Goal: Find contact information: Obtain details needed to contact an individual or organization

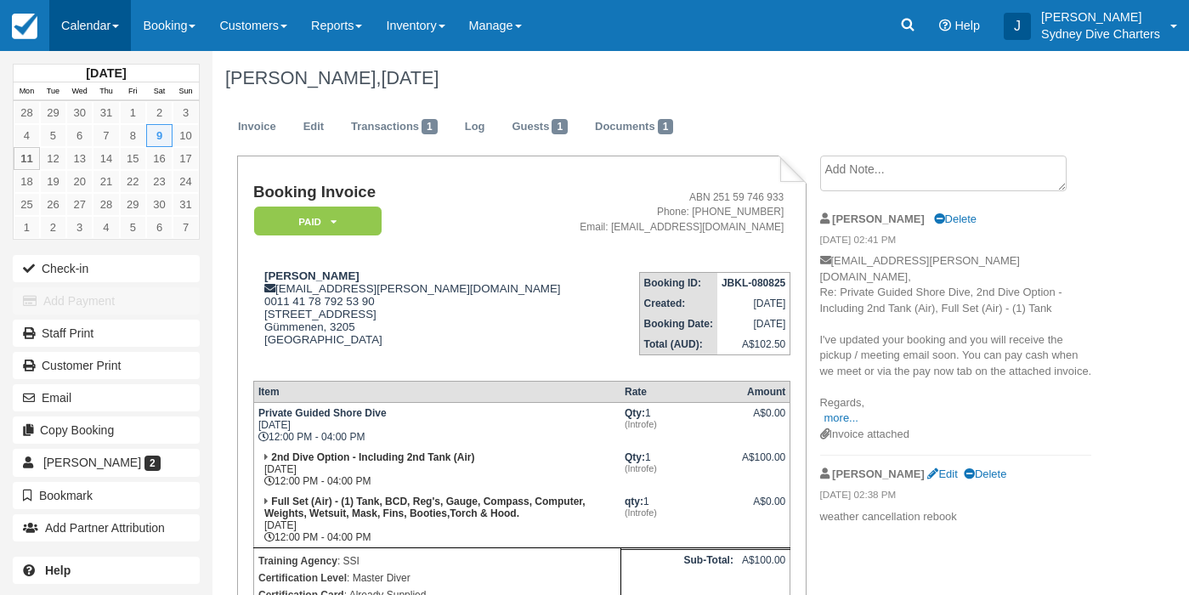
click at [89, 26] on link "Calendar" at bounding box center [90, 25] width 82 height 51
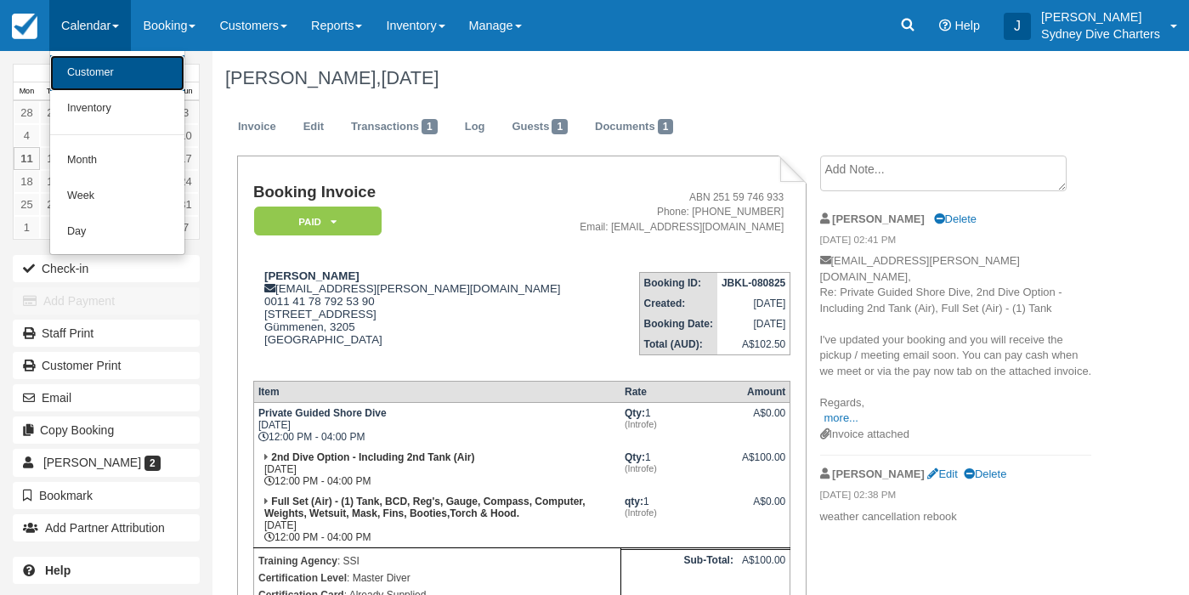
click at [95, 81] on link "Customer" at bounding box center [117, 73] width 134 height 36
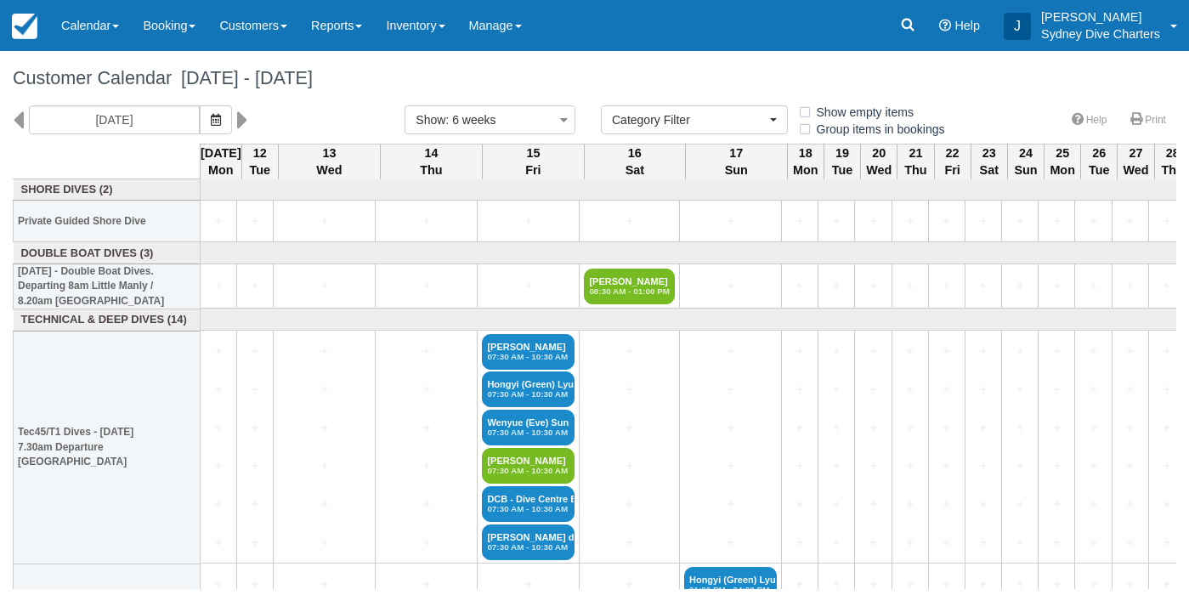
select select
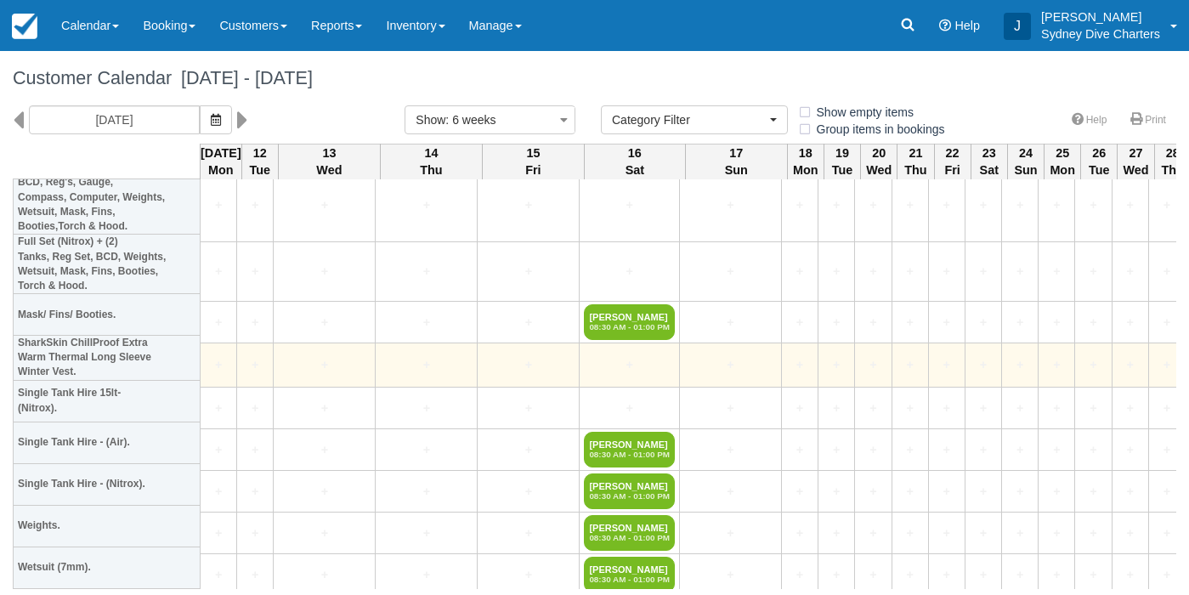
scroll to position [741, 0]
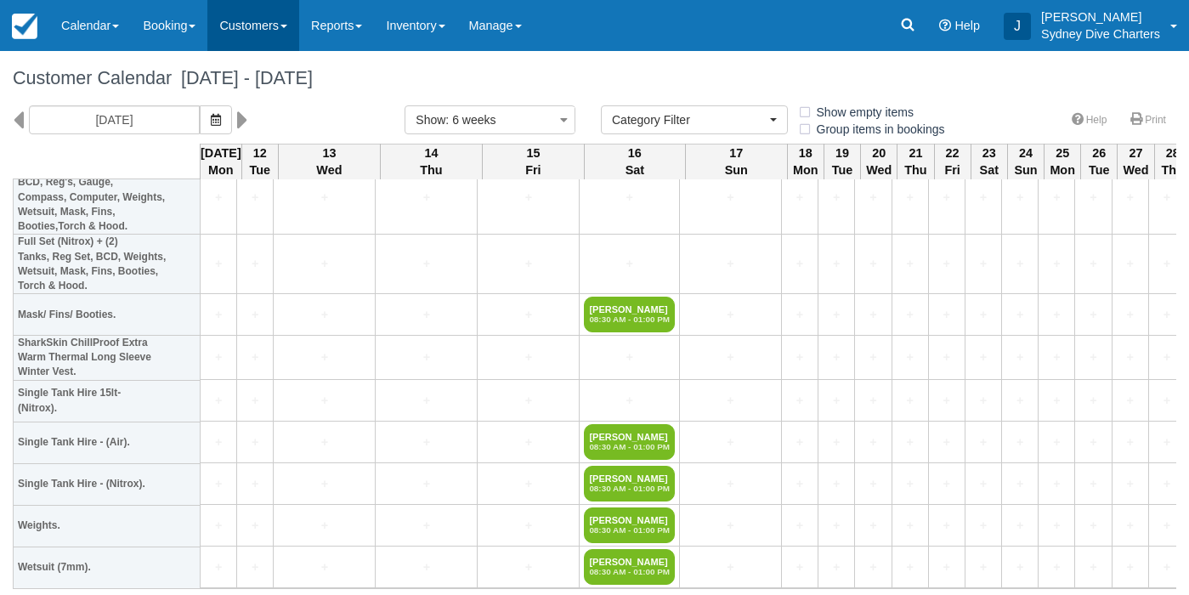
click at [262, 26] on link "Customers" at bounding box center [253, 25] width 92 height 51
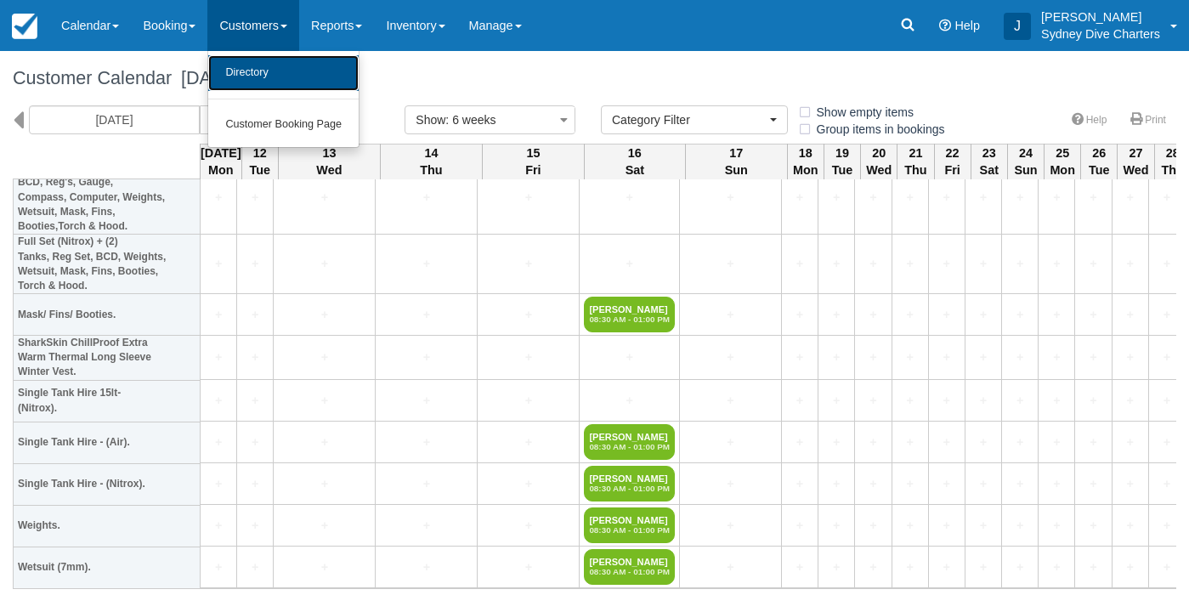
click at [262, 65] on link "Directory" at bounding box center [283, 73] width 150 height 36
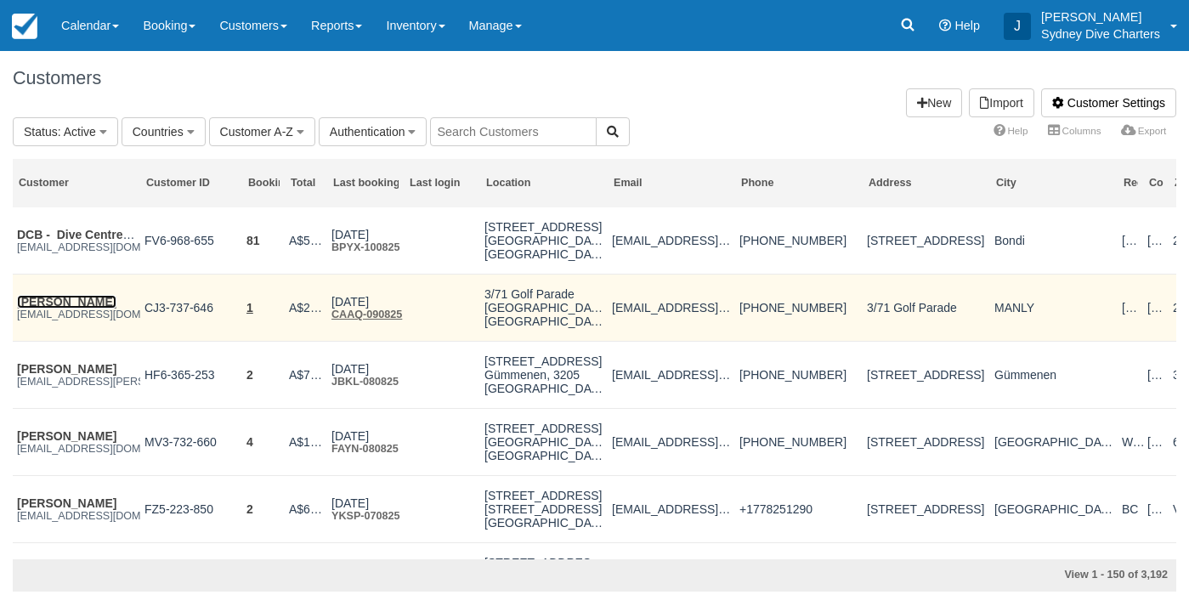
click at [84, 304] on link "Thomas Stano" at bounding box center [66, 302] width 99 height 14
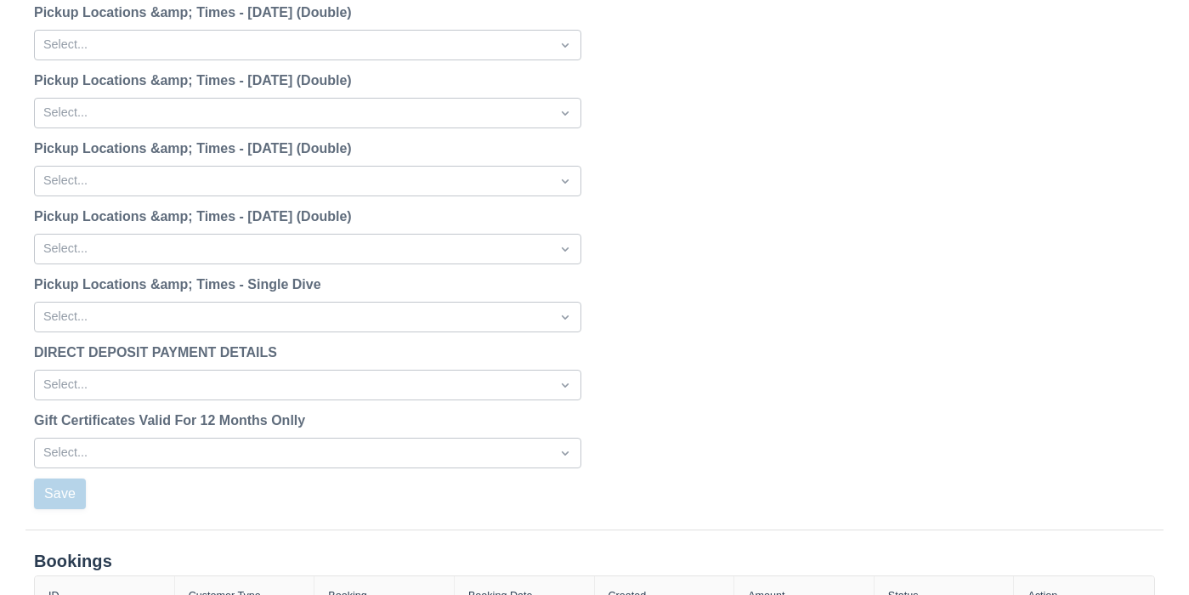
scroll to position [2154, 0]
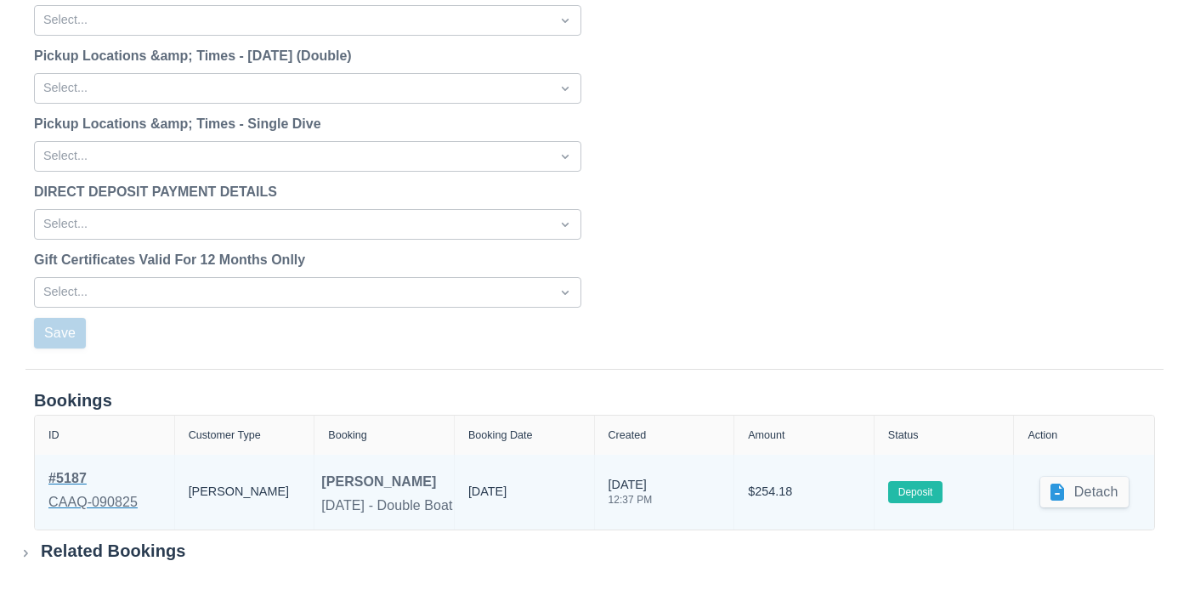
click at [77, 479] on div "# 5187" at bounding box center [92, 478] width 89 height 20
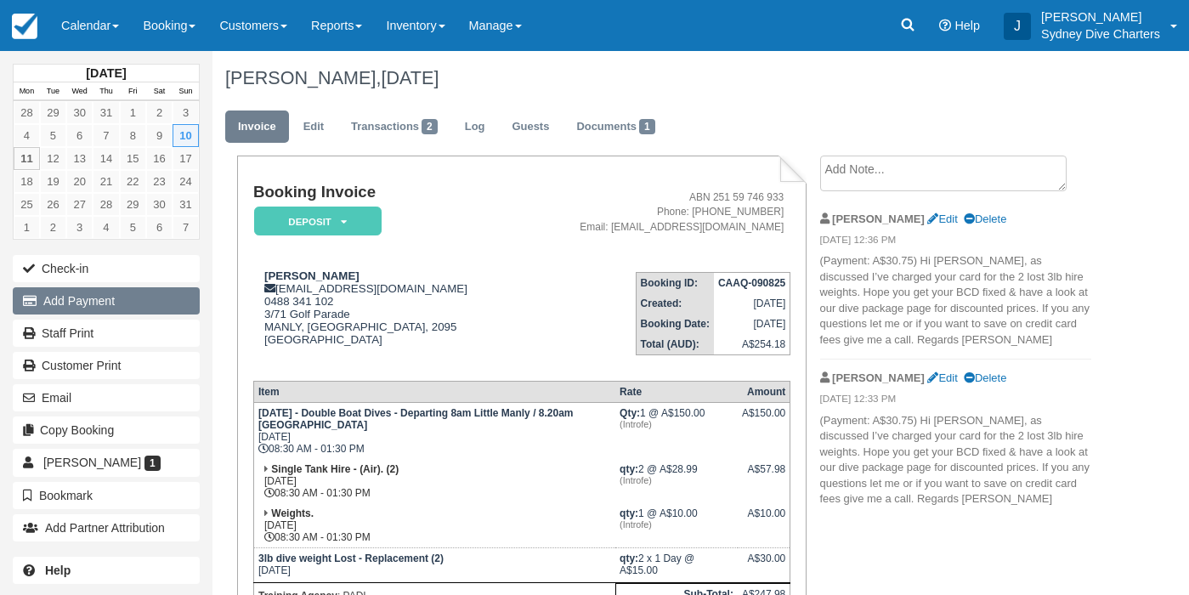
click at [117, 304] on button "Add Payment" at bounding box center [106, 300] width 187 height 27
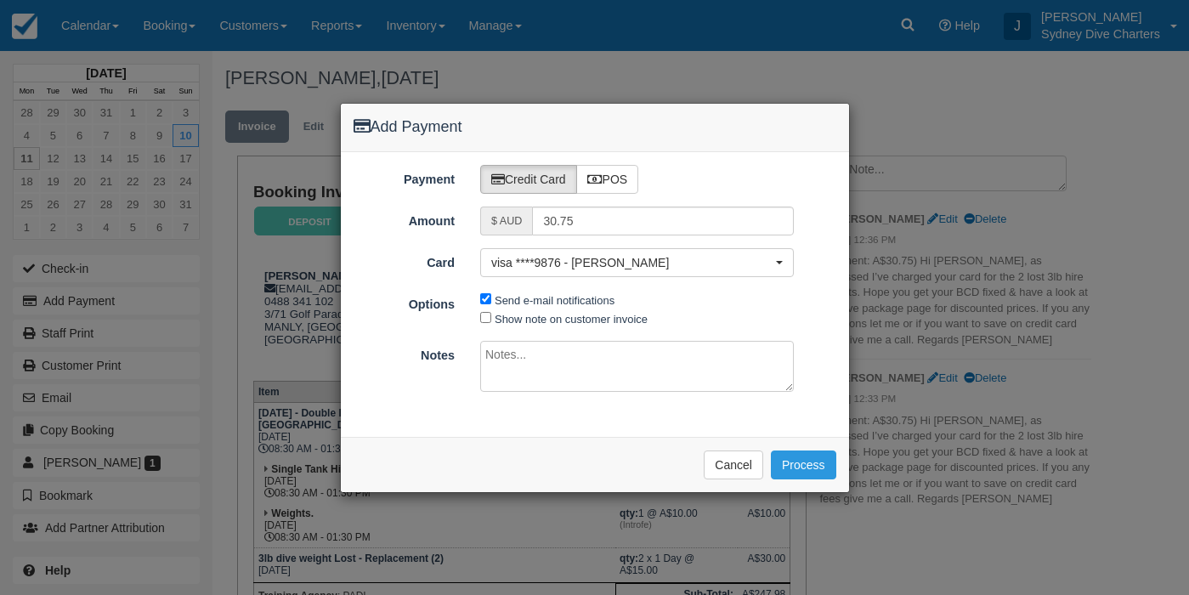
click at [577, 358] on textarea at bounding box center [637, 366] width 314 height 51
click at [562, 372] on textarea "HI Thomas, I've charged your card as discussed aboard for the lost 3lb weights." at bounding box center [637, 366] width 314 height 51
click at [655, 377] on textarea "HI Thomas, I've charged your card as discussed aboard for the lost 3lb hire wei…" at bounding box center [637, 366] width 314 height 51
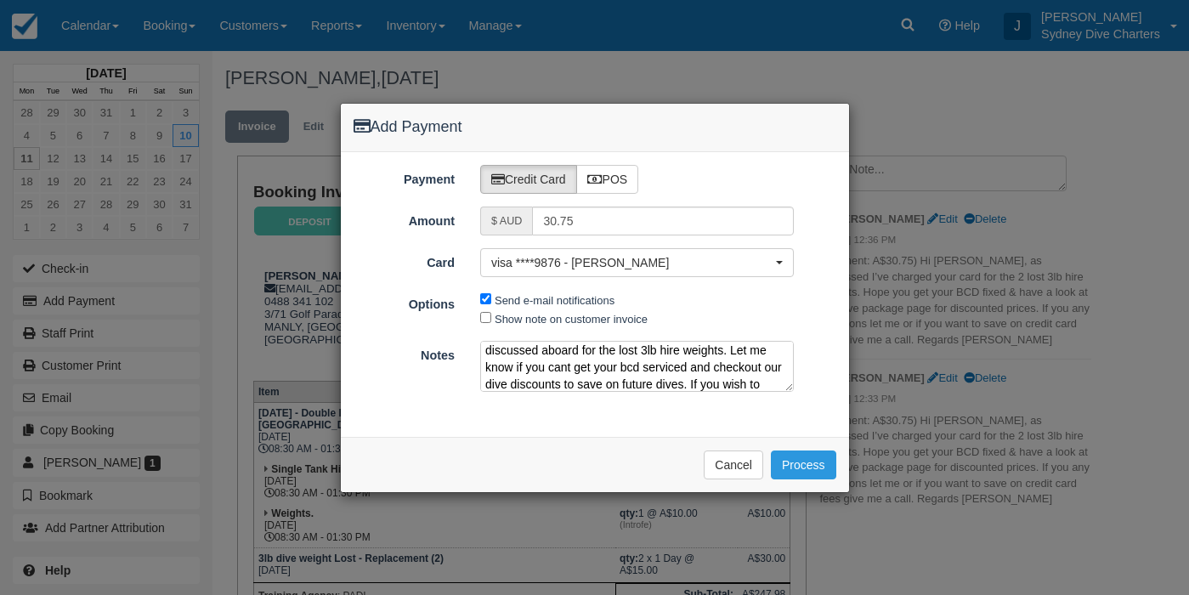
scroll to position [38, 0]
type textarea "HI Thomas, I've charged your card as discussed aboard for the lost 3lb hire wei…"
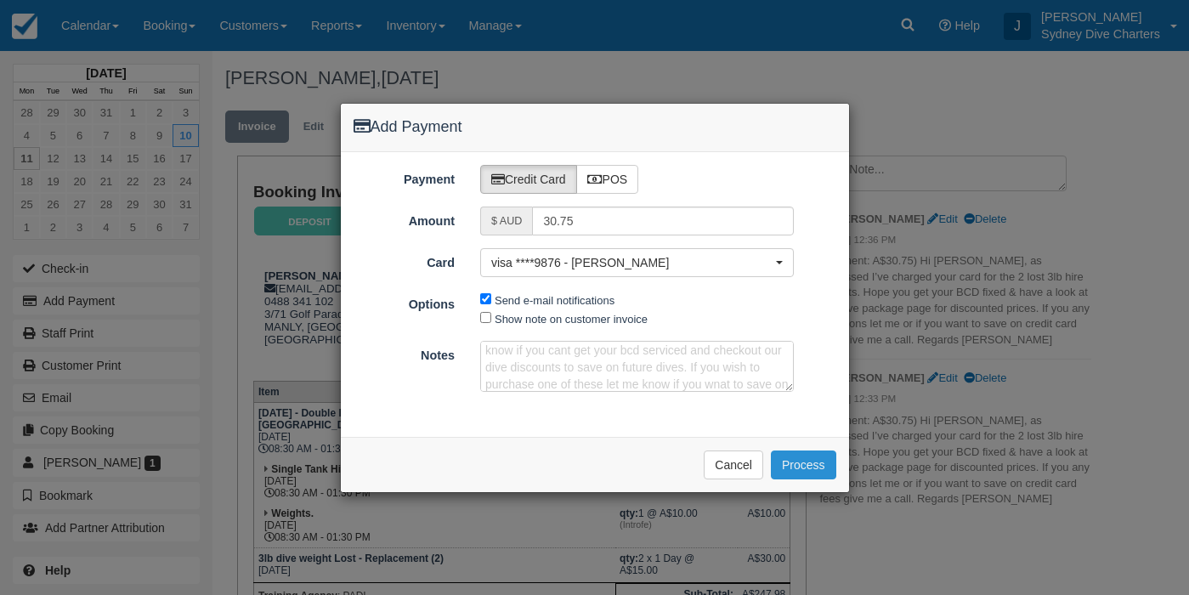
click at [813, 451] on button "Process" at bounding box center [803, 465] width 65 height 29
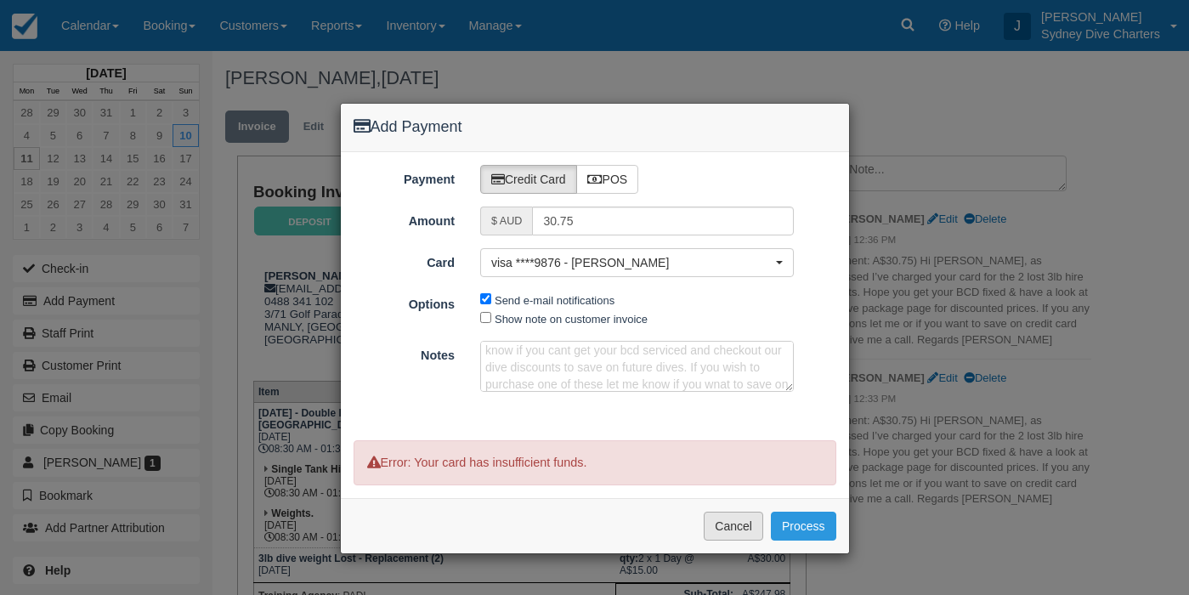
click at [732, 530] on button "Cancel" at bounding box center [734, 526] width 60 height 29
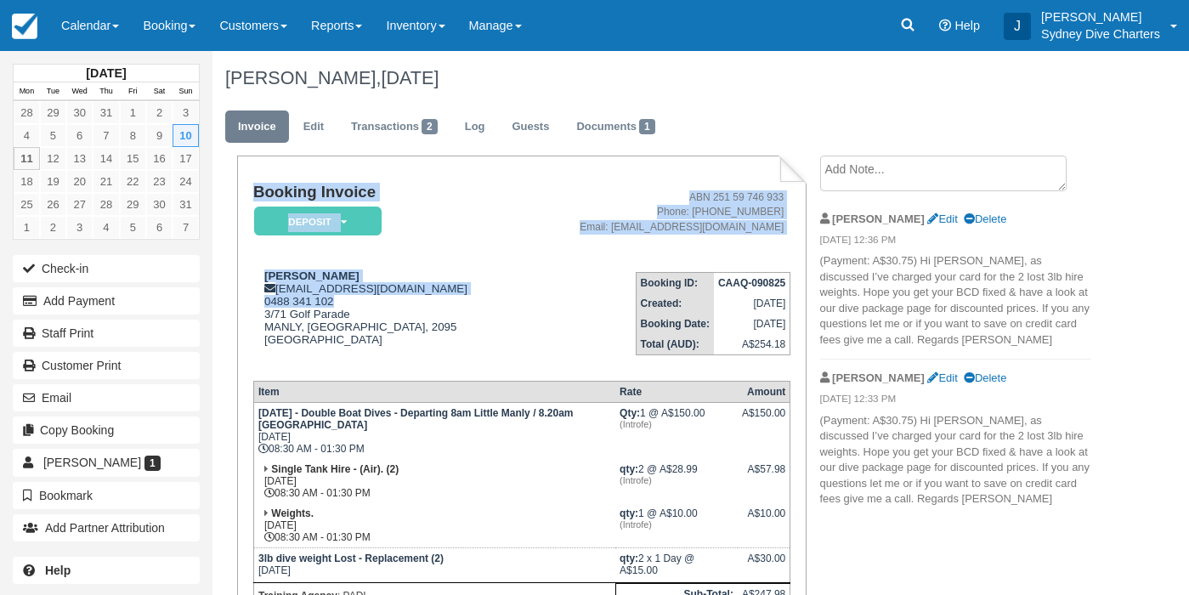
drag, startPoint x: 360, startPoint y: 303, endPoint x: 252, endPoint y: 298, distance: 108.0
click at [252, 298] on div "Booking Invoice Deposit   Pending Reserved Paid Waiting Cancelled Redeemed 7DAY…" at bounding box center [522, 493] width 570 height 675
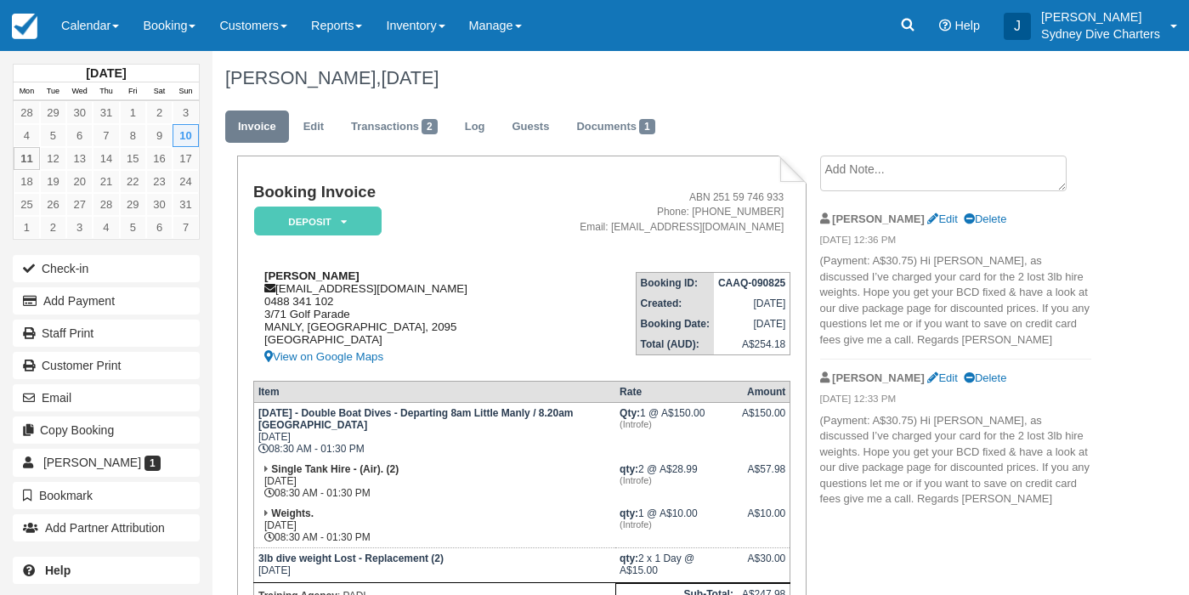
click at [316, 331] on div "Thomas Stano tomstano01@gmail.com 0488 341 102 3/71 Golf Parade MANLY, New Sout…" at bounding box center [386, 318] width 267 height 98
drag, startPoint x: 331, startPoint y: 304, endPoint x: 256, endPoint y: 306, distance: 74.8
click at [256, 306] on div "Thomas Stano tomstano01@gmail.com 0488 341 102 3/71 Golf Parade MANLY, New Sout…" at bounding box center [386, 318] width 267 height 98
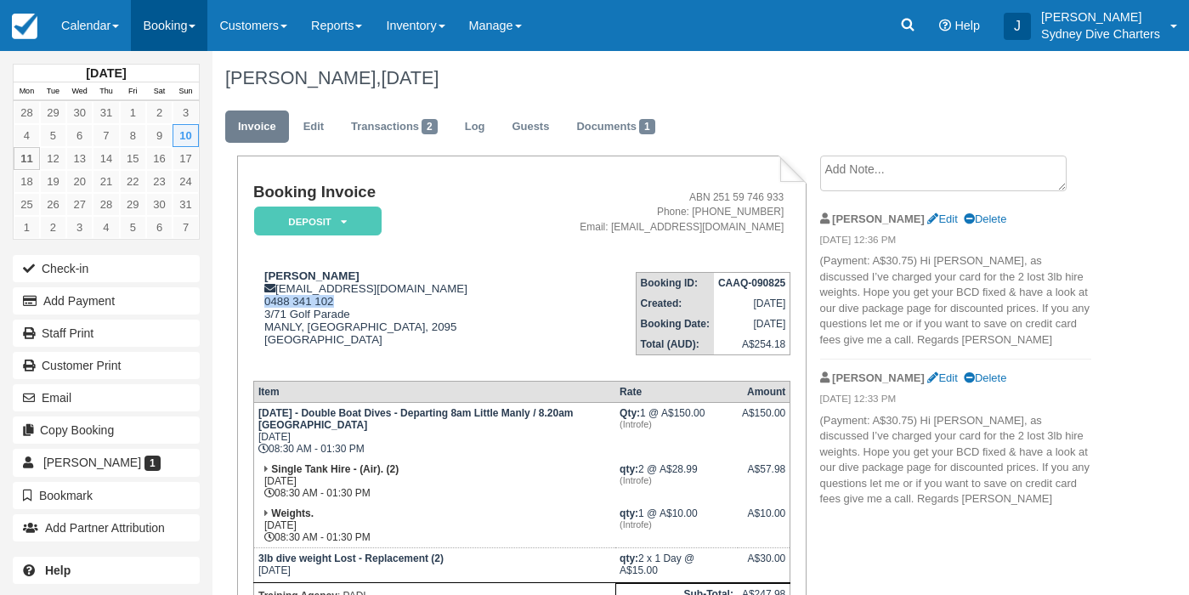
copy div "0488 341 102"
click at [267, 26] on link "Customers" at bounding box center [253, 25] width 92 height 51
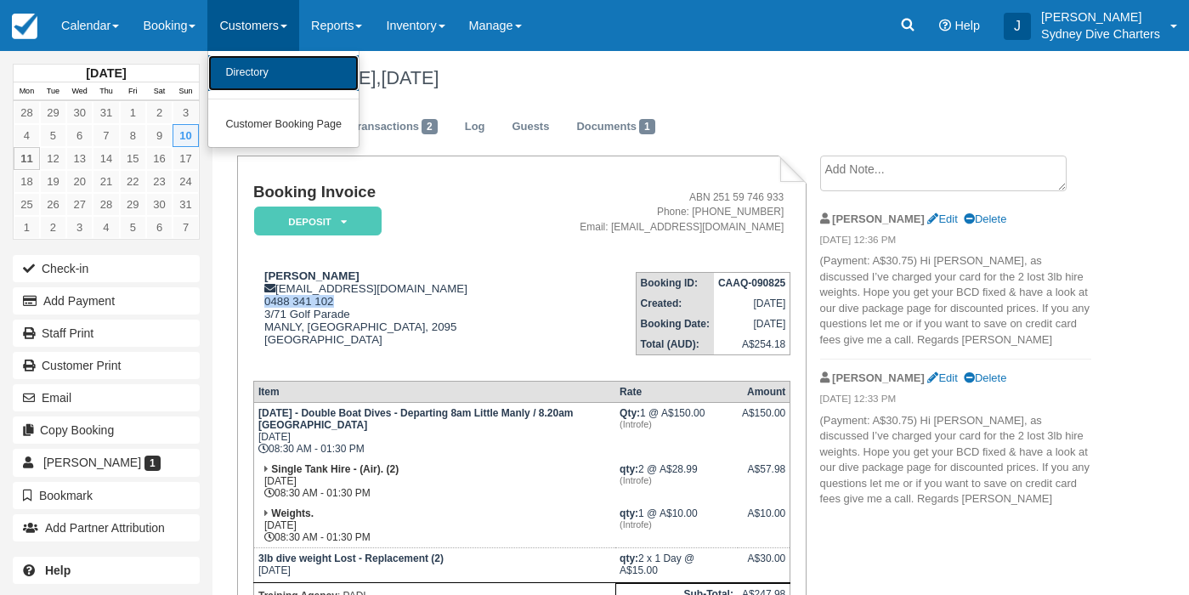
click at [271, 78] on link "Directory" at bounding box center [283, 73] width 150 height 36
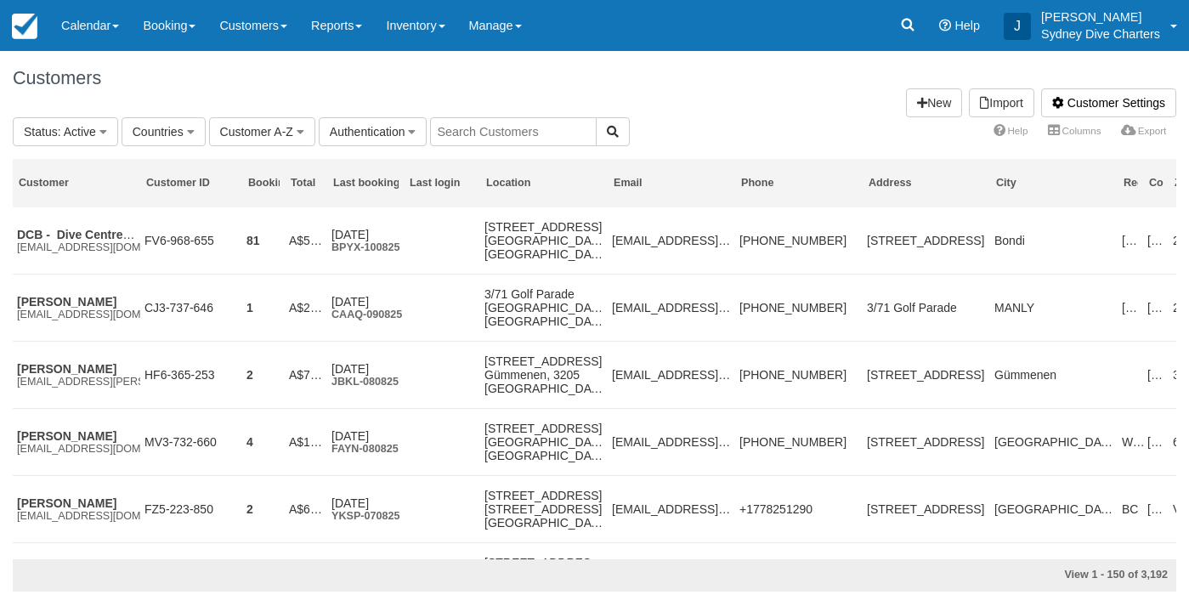
click at [507, 132] on input "text" at bounding box center [513, 131] width 167 height 29
paste input "[PERSON_NAME]"
type input "[PERSON_NAME]"
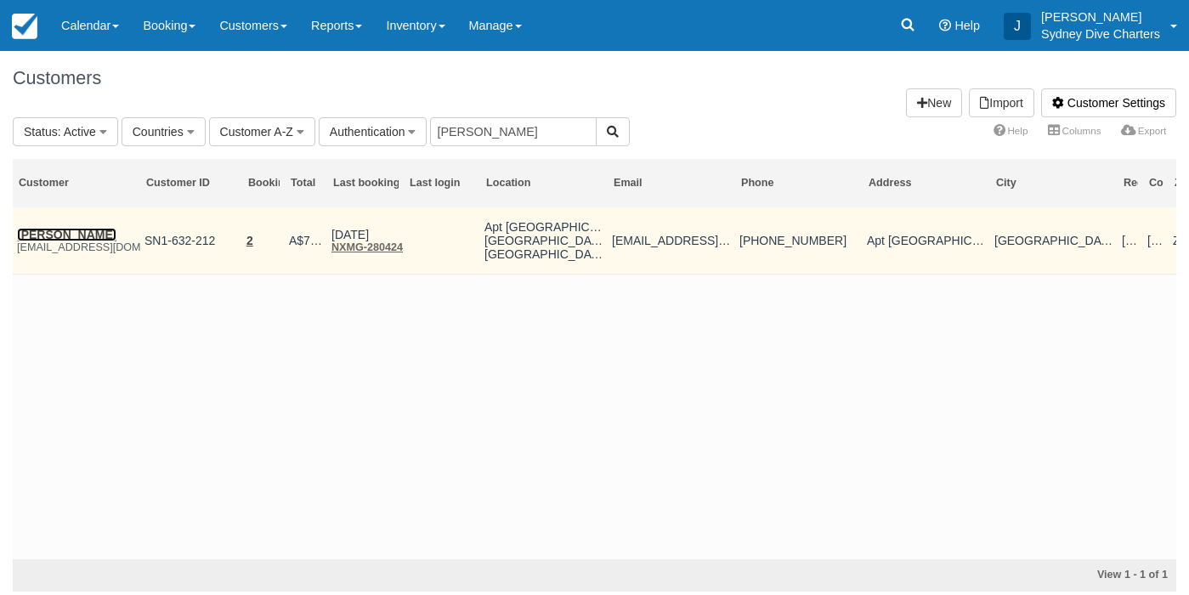
click at [109, 235] on link "[PERSON_NAME]" at bounding box center [66, 235] width 99 height 14
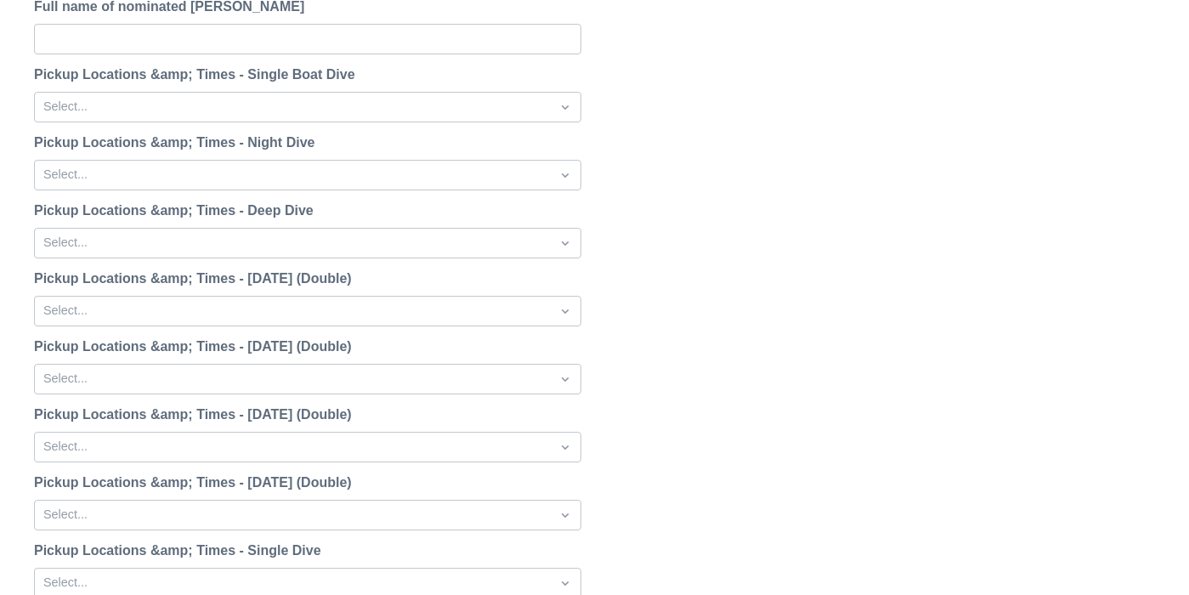
scroll to position [2230, 0]
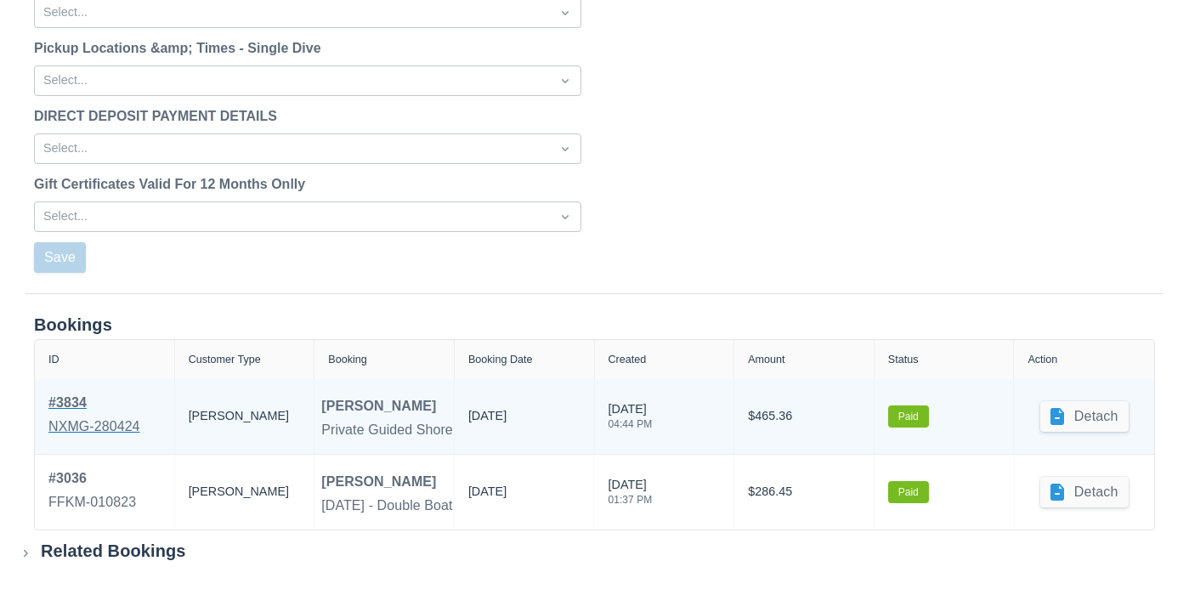
click at [77, 403] on div "# 3834" at bounding box center [94, 403] width 92 height 20
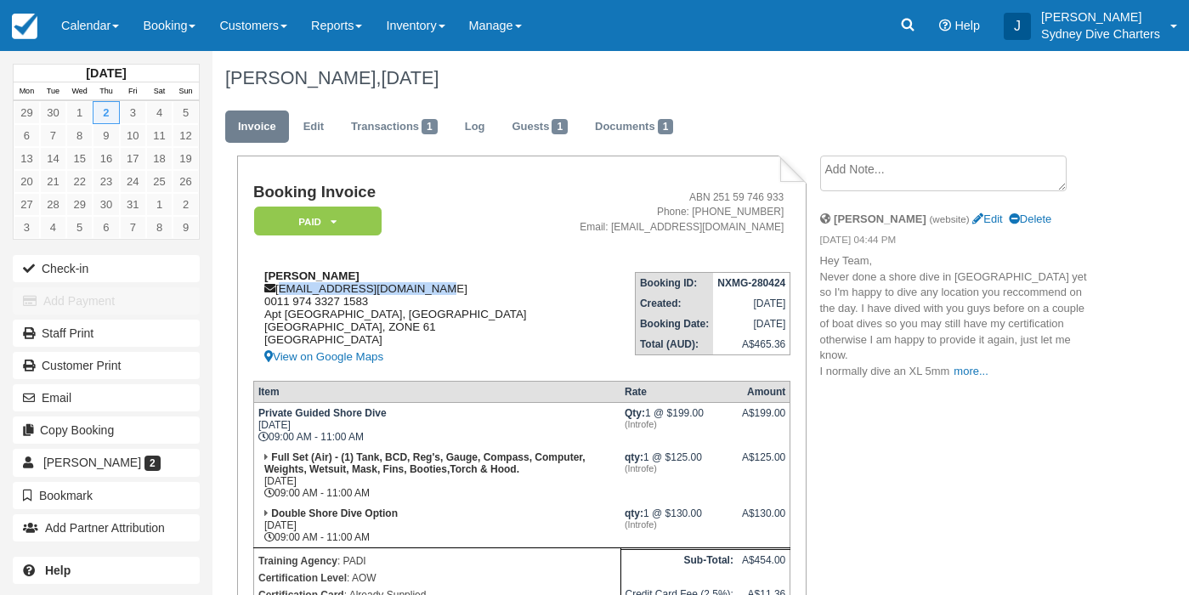
drag, startPoint x: 279, startPoint y: 286, endPoint x: 431, endPoint y: 292, distance: 152.3
click at [431, 292] on div "[PERSON_NAME] [EMAIL_ADDRESS][DOMAIN_NAME] 0011 974 3327 [GEOGRAPHIC_DATA] View…" at bounding box center [402, 318] width 299 height 98
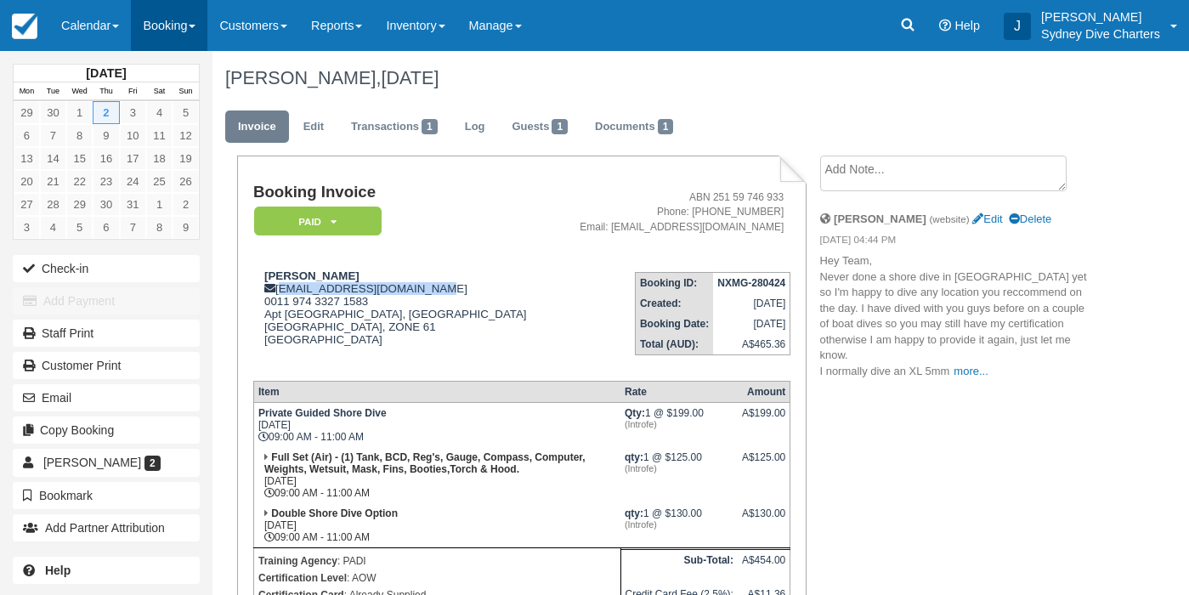
copy div "[EMAIL_ADDRESS][DOMAIN_NAME]"
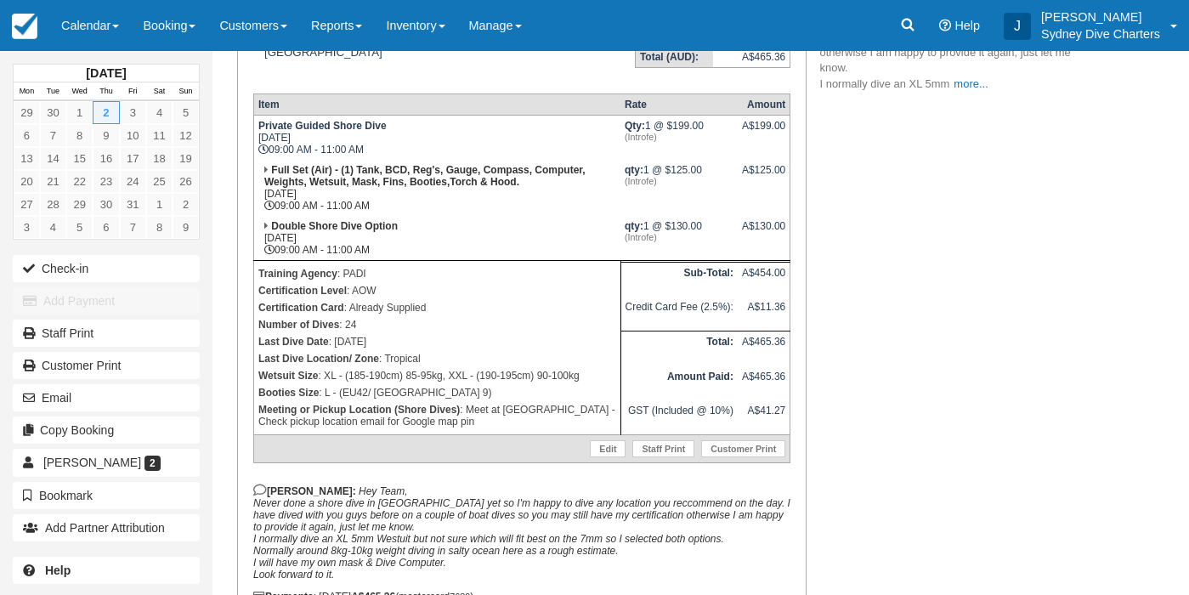
scroll to position [289, 0]
